Goal: Find specific page/section: Find specific page/section

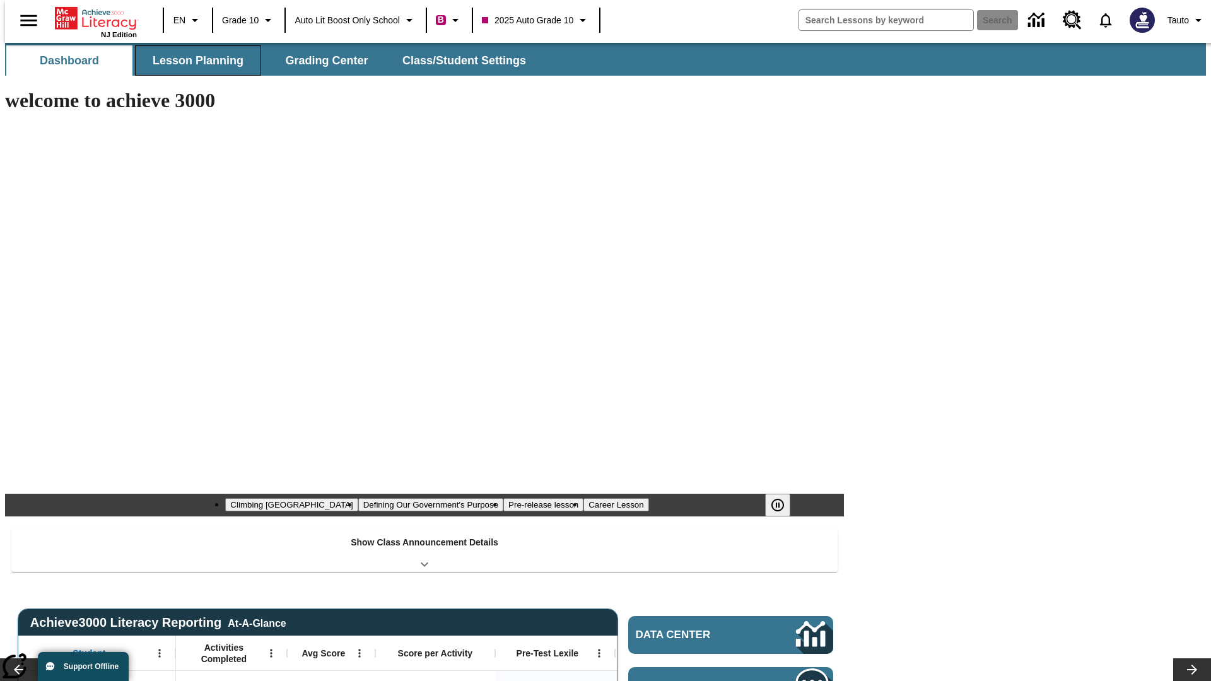
click at [193, 61] on button "Lesson Planning" at bounding box center [198, 60] width 126 height 30
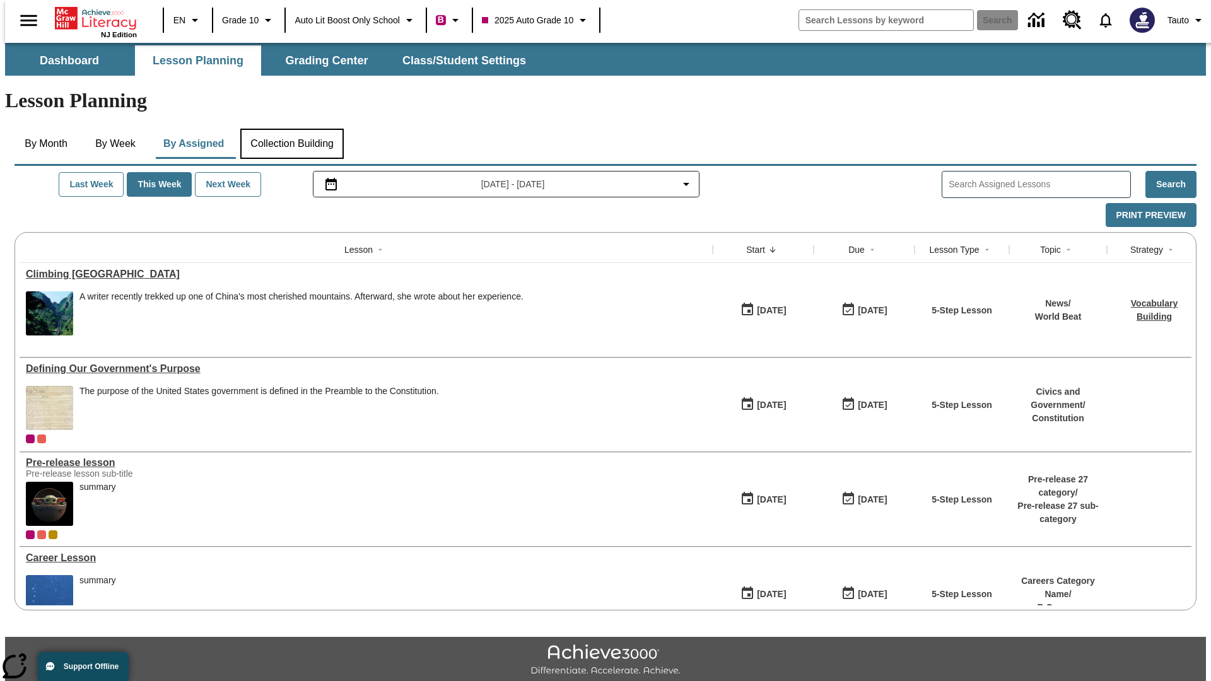
click at [291, 129] on button "Collection Building" at bounding box center [291, 144] width 103 height 30
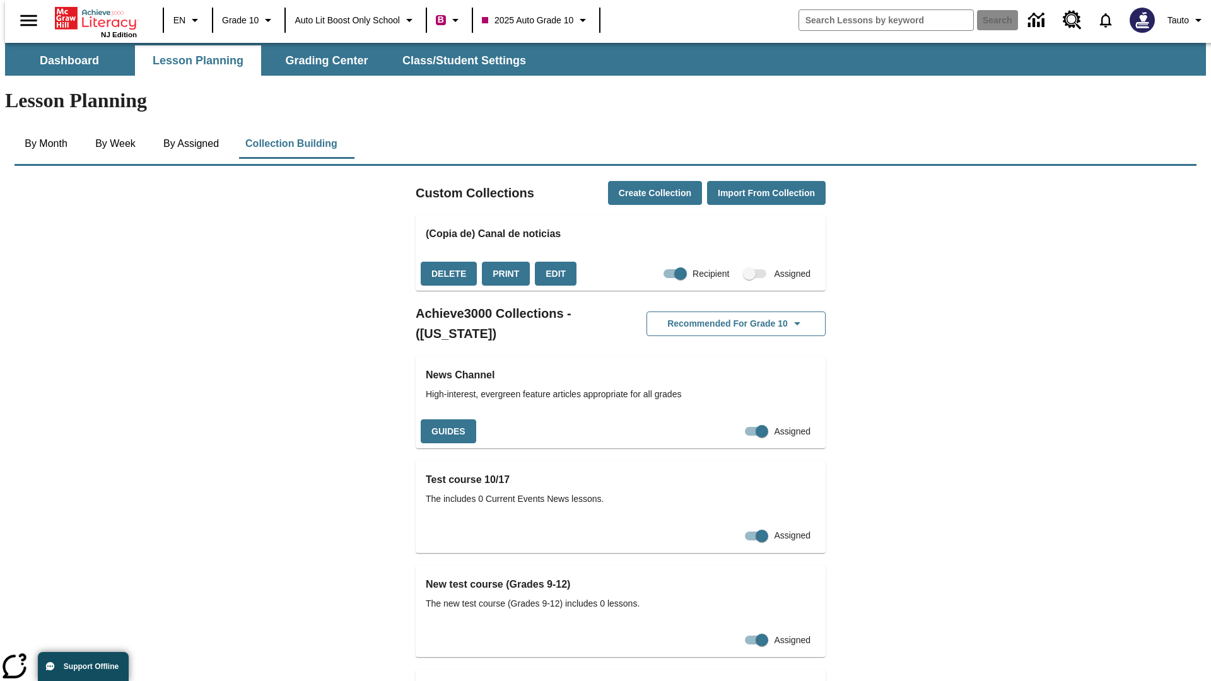
scroll to position [1192, 0]
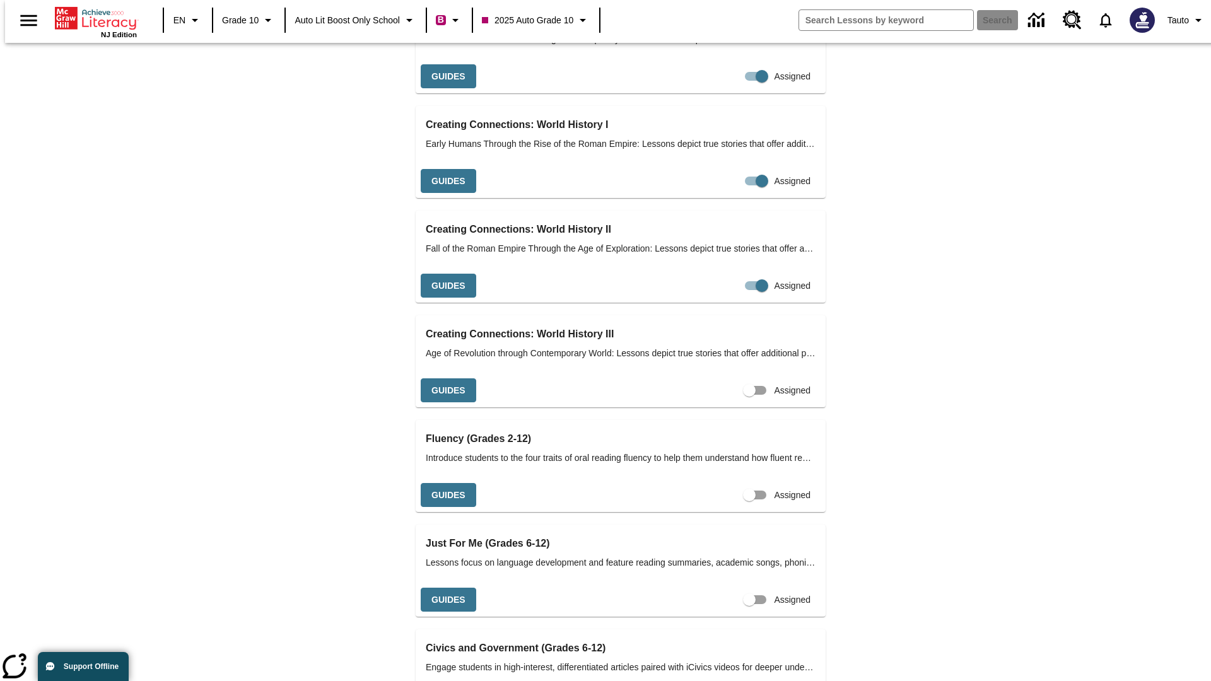
click at [727, 378] on input "Assigned" at bounding box center [749, 390] width 72 height 24
checkbox input "true"
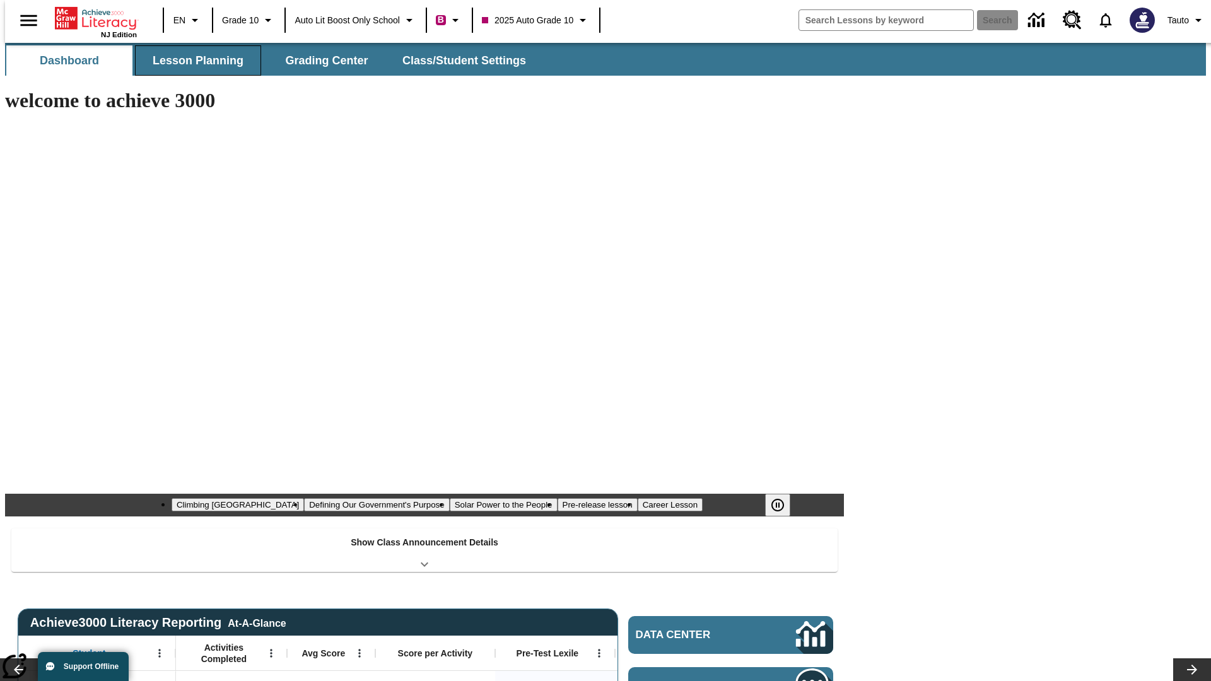
click at [193, 61] on button "Lesson Planning" at bounding box center [198, 60] width 126 height 30
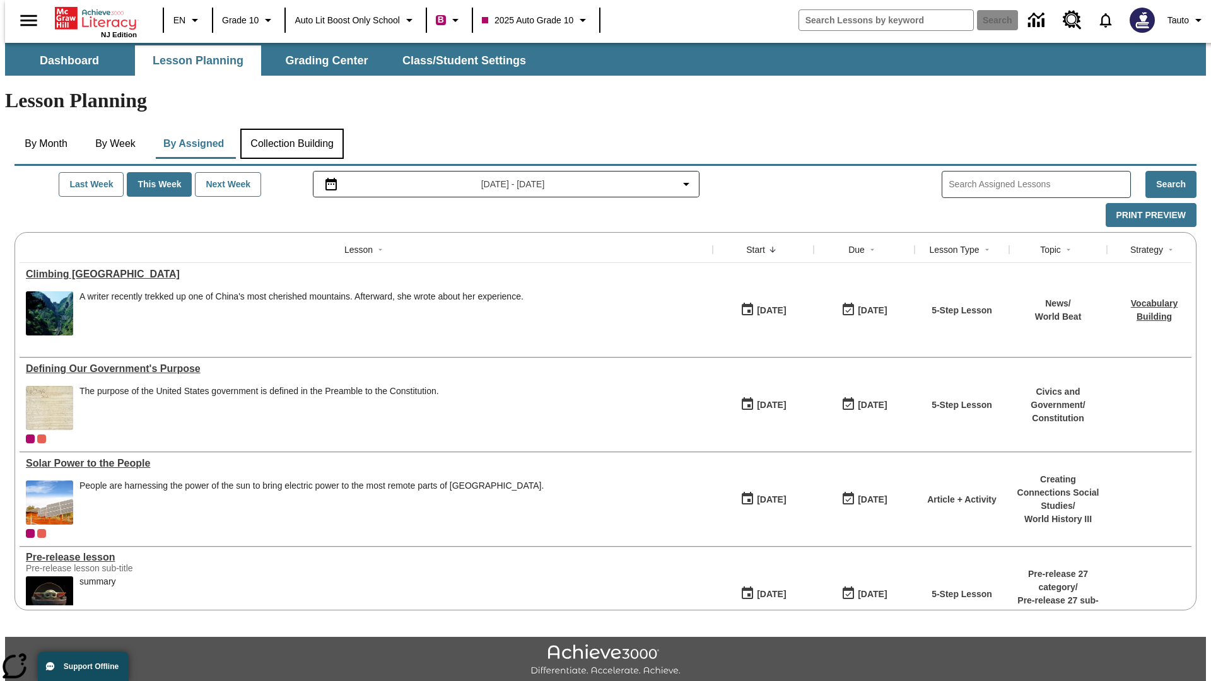
click at [291, 129] on button "Collection Building" at bounding box center [291, 144] width 103 height 30
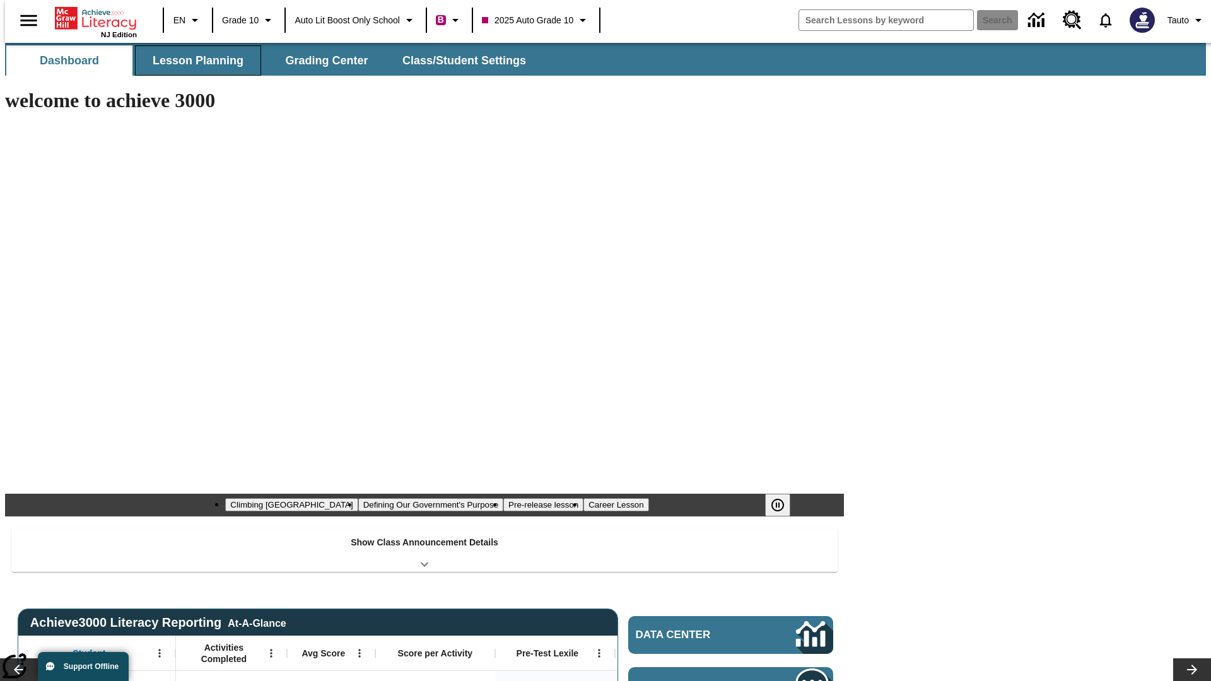
click at [193, 61] on button "Lesson Planning" at bounding box center [198, 60] width 126 height 30
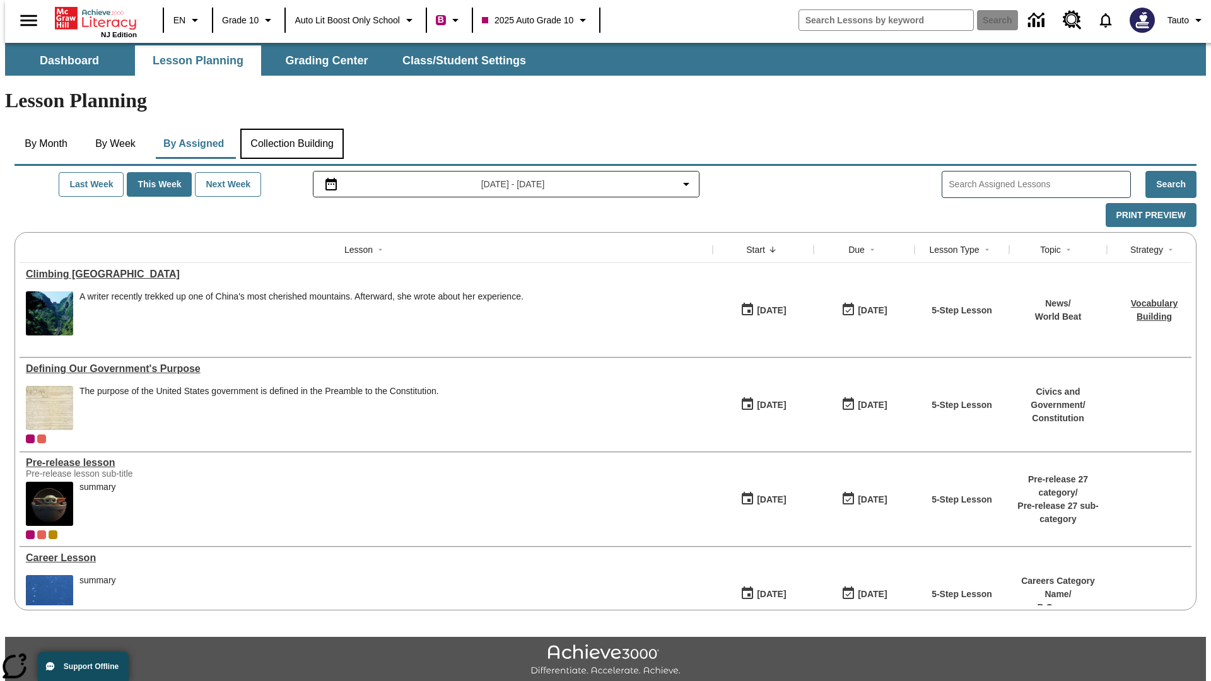
click at [291, 129] on button "Collection Building" at bounding box center [291, 144] width 103 height 30
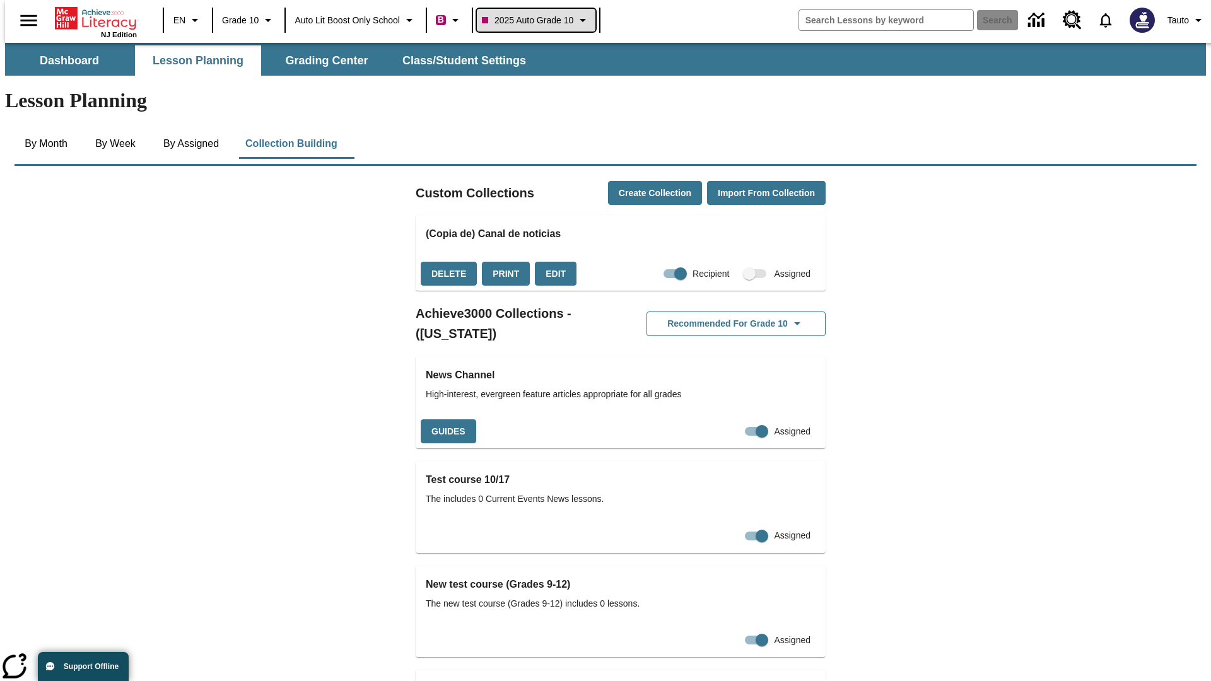
click at [540, 20] on span "2025 Auto Grade 10" at bounding box center [527, 20] width 91 height 13
